Goal: Register for event/course

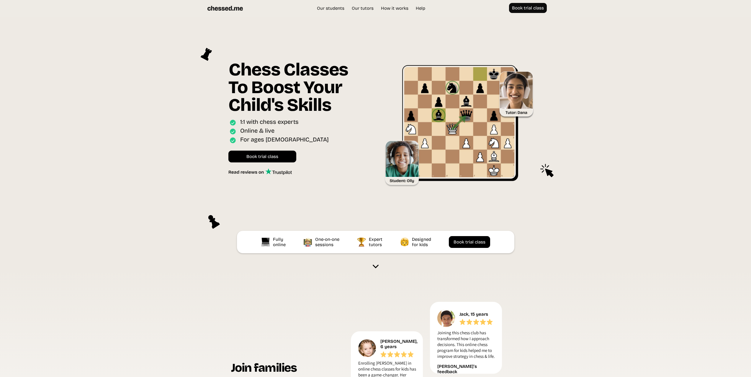
drag, startPoint x: 120, startPoint y: 51, endPoint x: 124, endPoint y: 49, distance: 4.0
click at [122, 50] on section "Chess Classes To Boost Your Child's Skills Online interactive classes for ages …" at bounding box center [375, 144] width 751 height 254
drag, startPoint x: 207, startPoint y: 0, endPoint x: 72, endPoint y: 119, distance: 179.9
click at [65, 119] on section "Chess Classes To Boost Your Child's Skills Online interactive classes for ages …" at bounding box center [375, 144] width 751 height 254
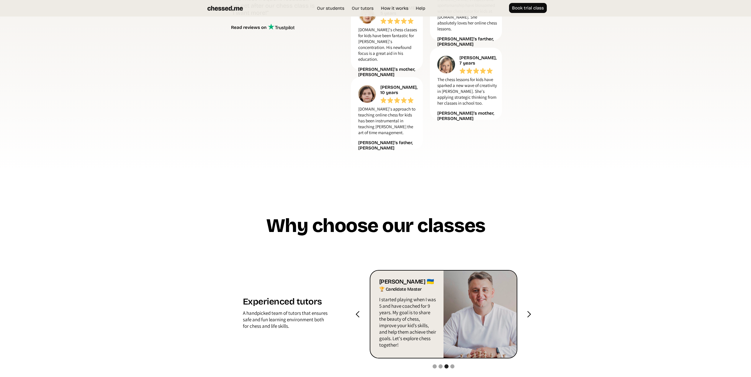
scroll to position [531, 0]
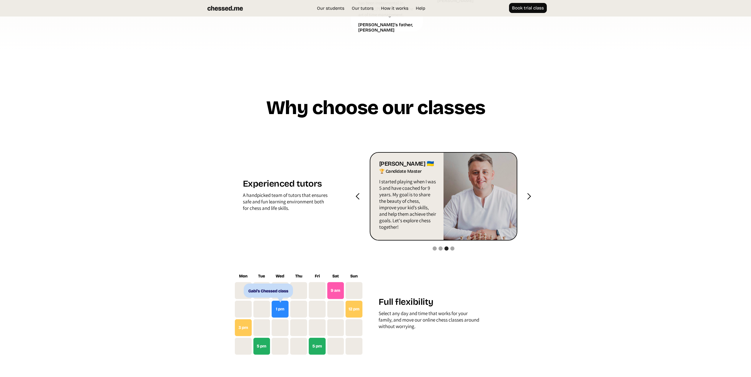
click at [530, 193] on div "next slide" at bounding box center [528, 196] width 7 height 7
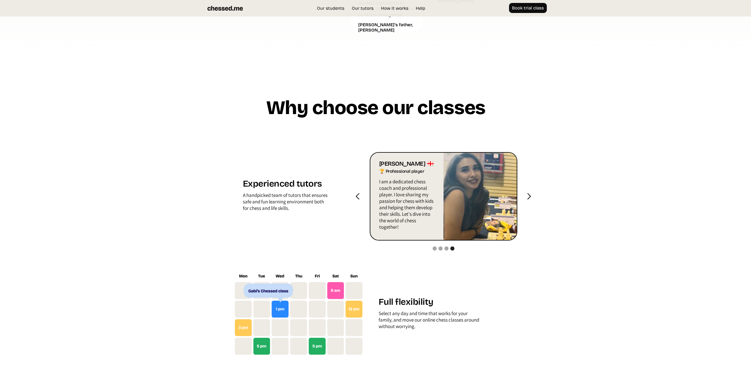
click at [529, 197] on div "next slide" at bounding box center [528, 196] width 7 height 7
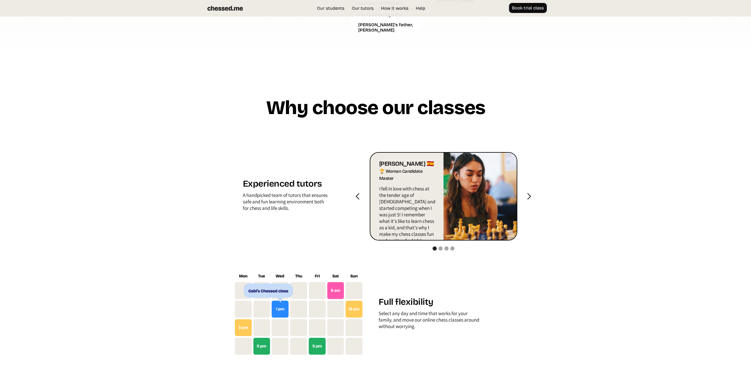
click at [360, 196] on div "previous slide" at bounding box center [357, 196] width 7 height 7
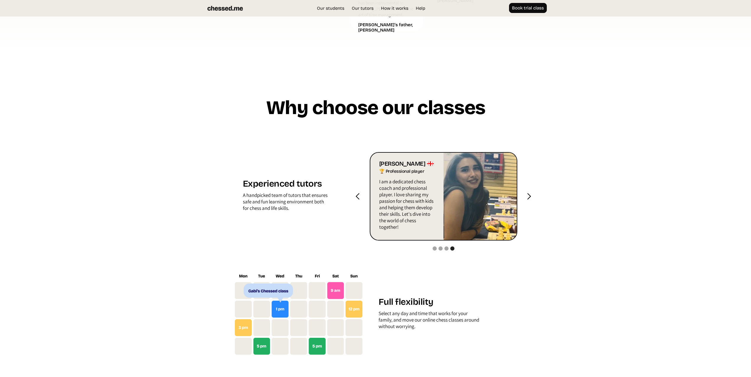
click at [527, 199] on div "next slide" at bounding box center [528, 196] width 7 height 7
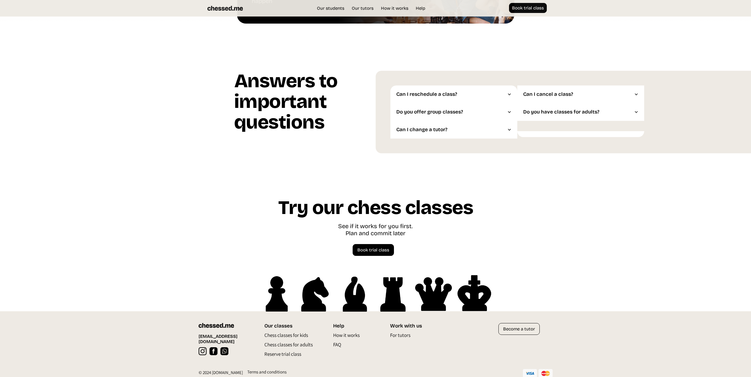
scroll to position [1497, 0]
